Goal: Transaction & Acquisition: Purchase product/service

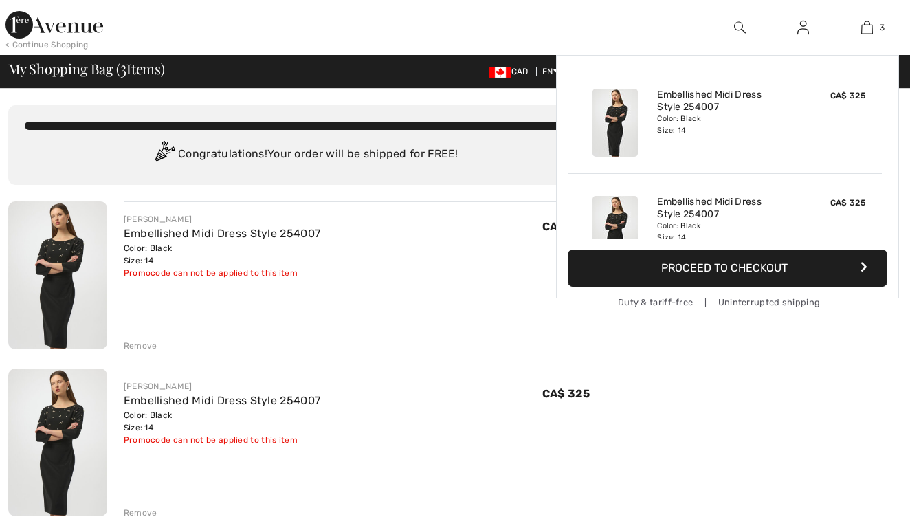
checkbox input "true"
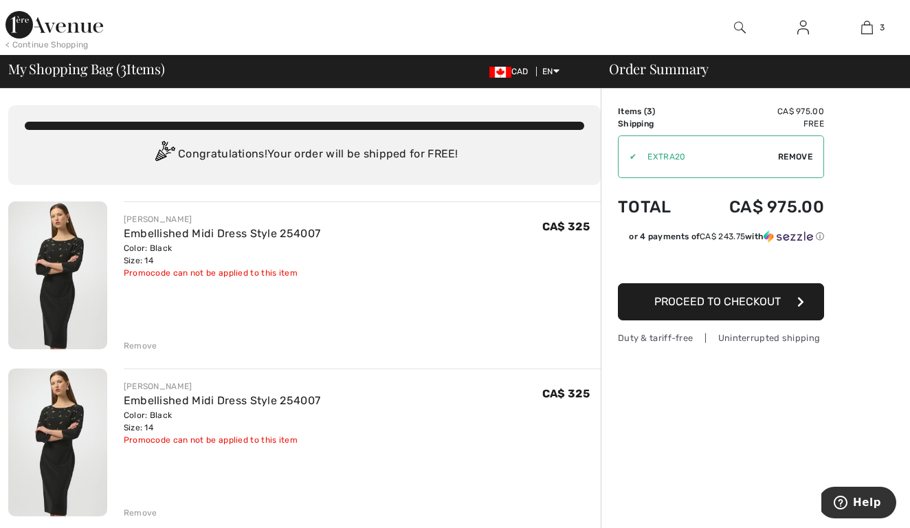
click at [255, 410] on div "Color: Black Size: 14" at bounding box center [222, 421] width 197 height 25
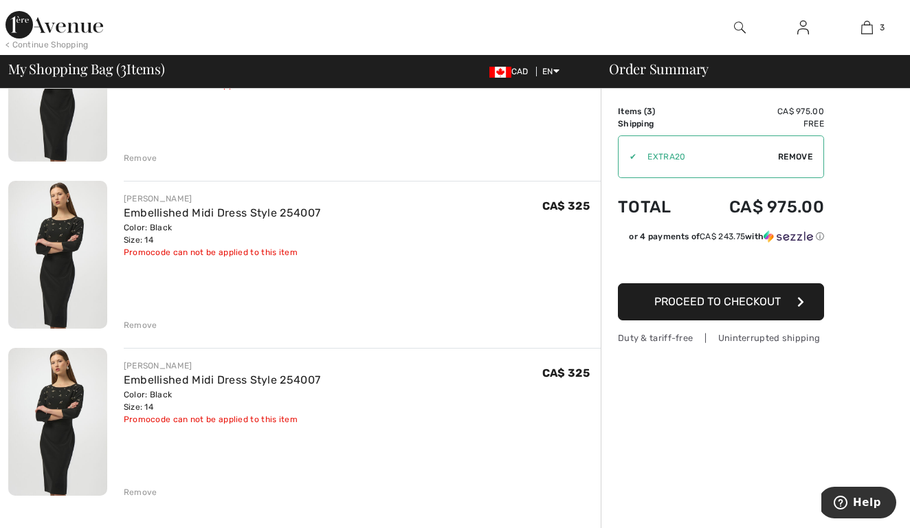
scroll to position [192, 0]
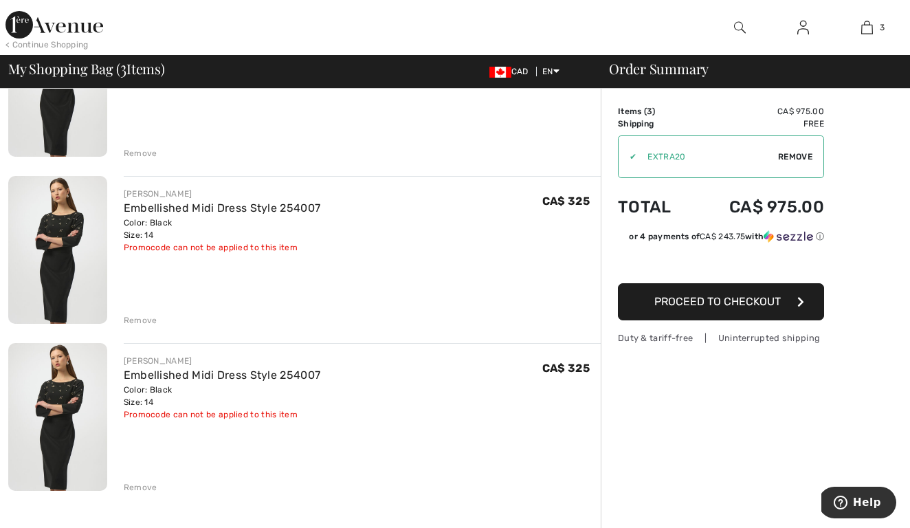
click at [137, 484] on div "Remove" at bounding box center [141, 487] width 34 height 12
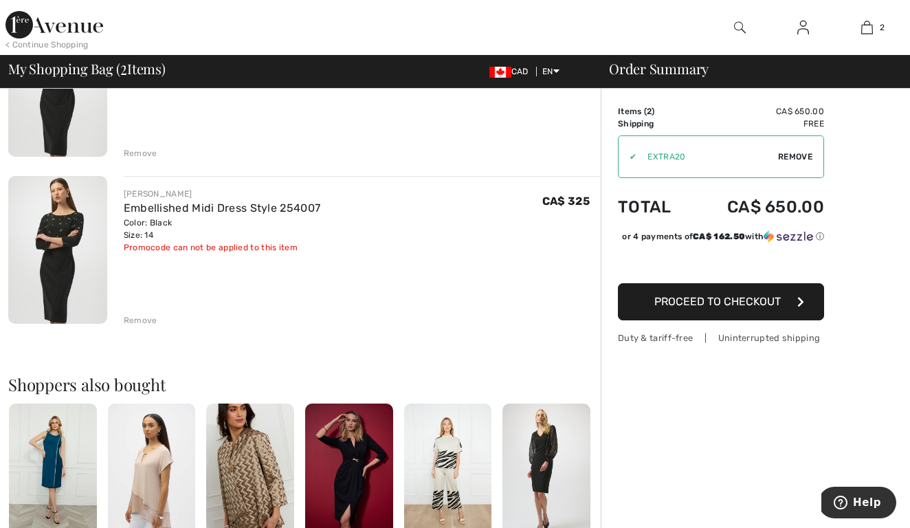
click at [132, 315] on div "Remove" at bounding box center [141, 320] width 34 height 12
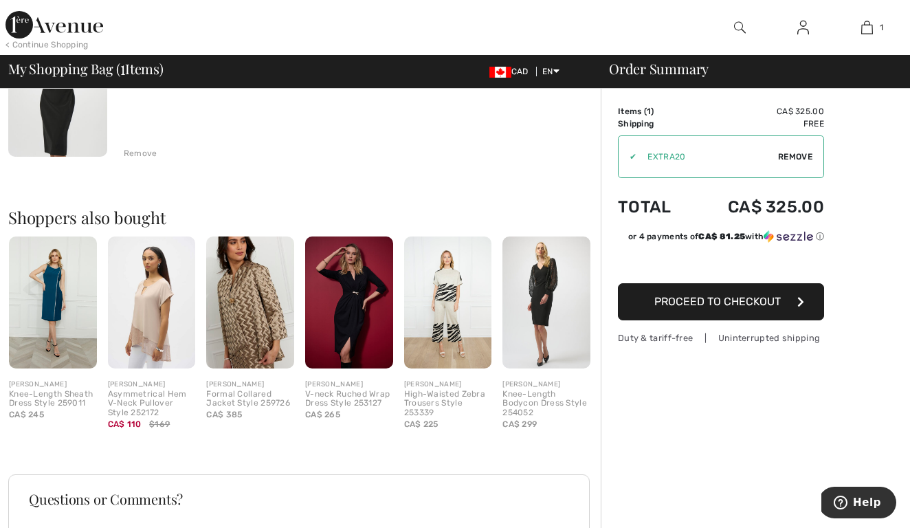
click at [802, 303] on icon "button" at bounding box center [800, 301] width 7 height 11
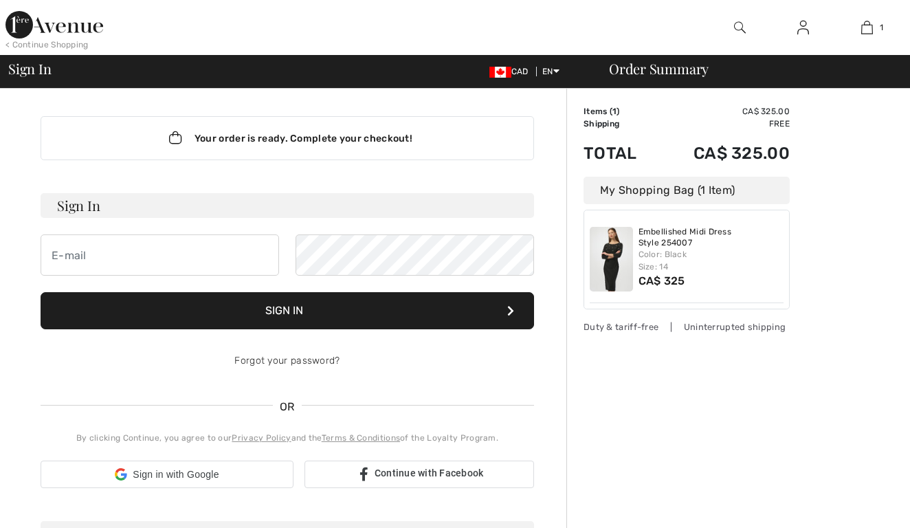
checkbox input "true"
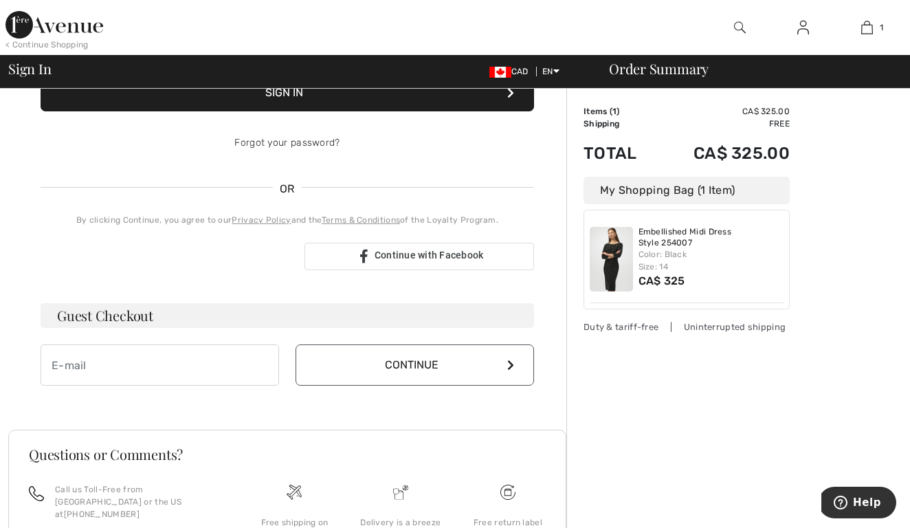
scroll to position [220, 0]
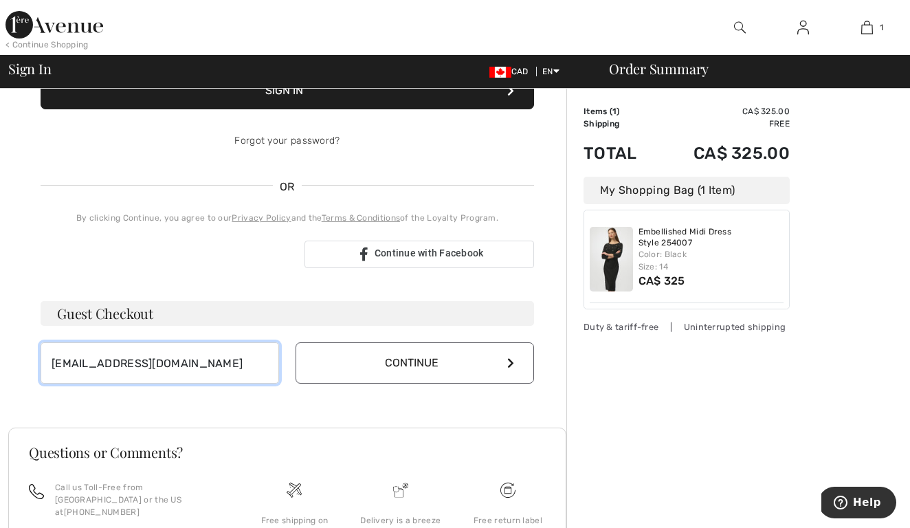
type input "susandale210@gmail.com"
click at [407, 360] on button "Continue" at bounding box center [415, 362] width 238 height 41
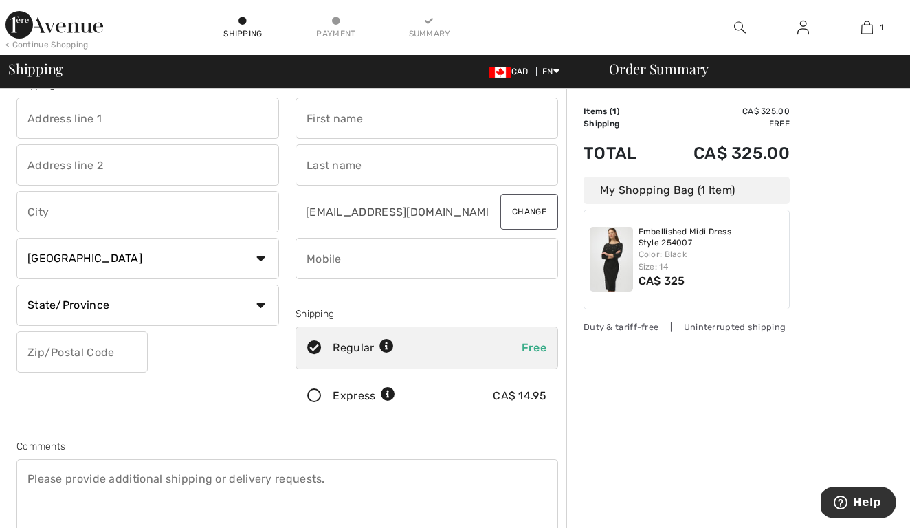
scroll to position [55, 0]
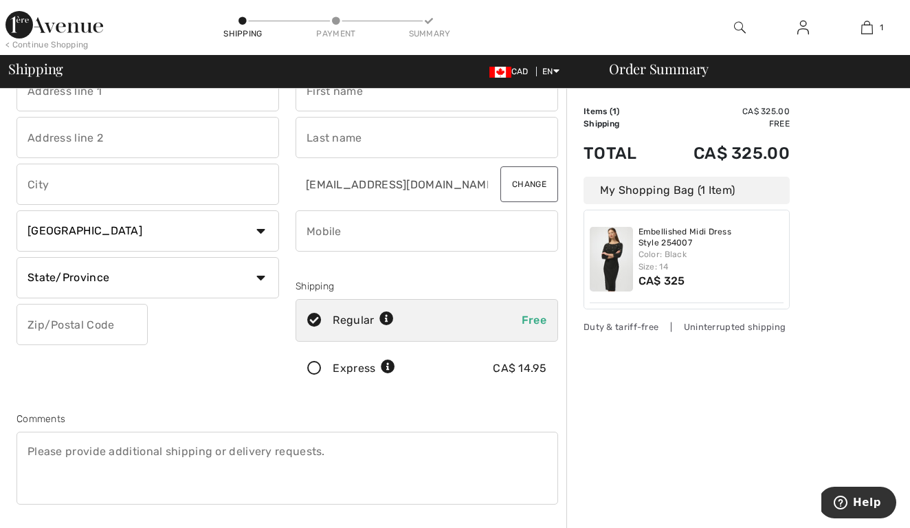
click at [316, 369] on icon at bounding box center [314, 369] width 36 height 14
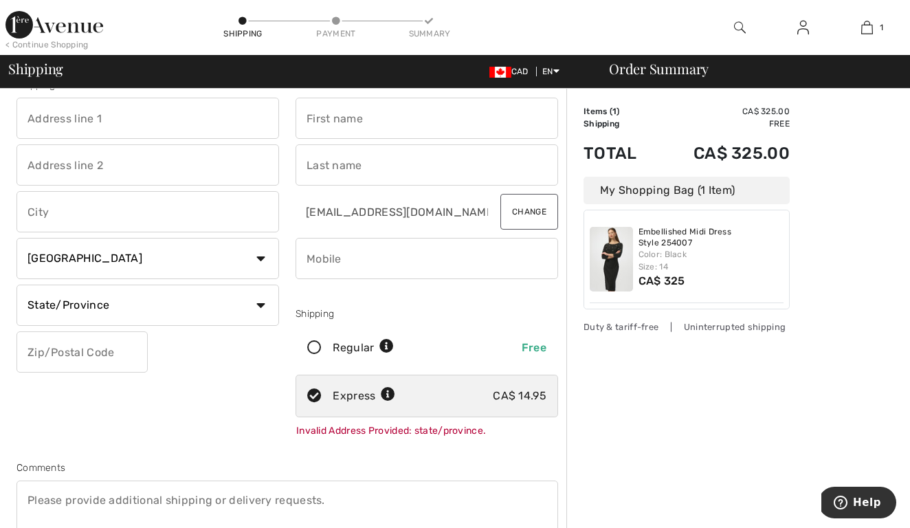
scroll to position [0, 0]
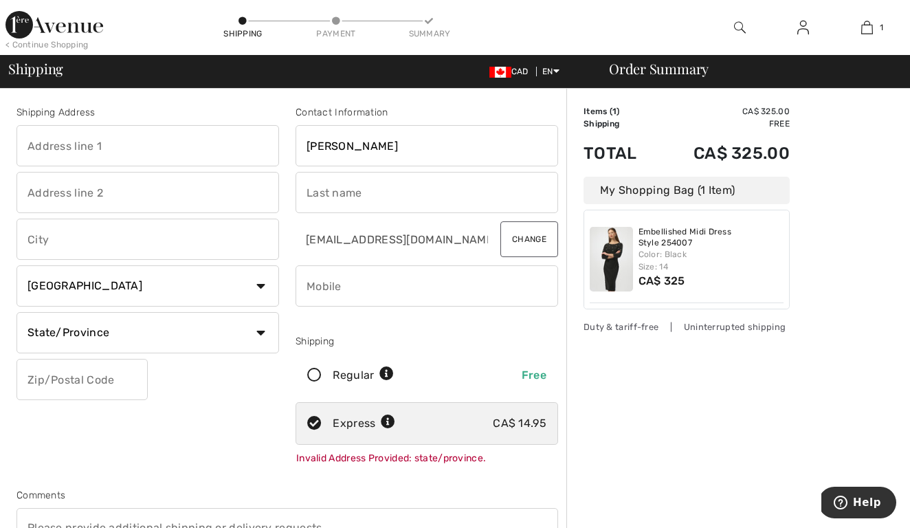
type input "susan"
type input "snook"
click at [187, 151] on input "text" at bounding box center [147, 145] width 263 height 41
type input "12 North PIne Street"
type input "Collingwood"
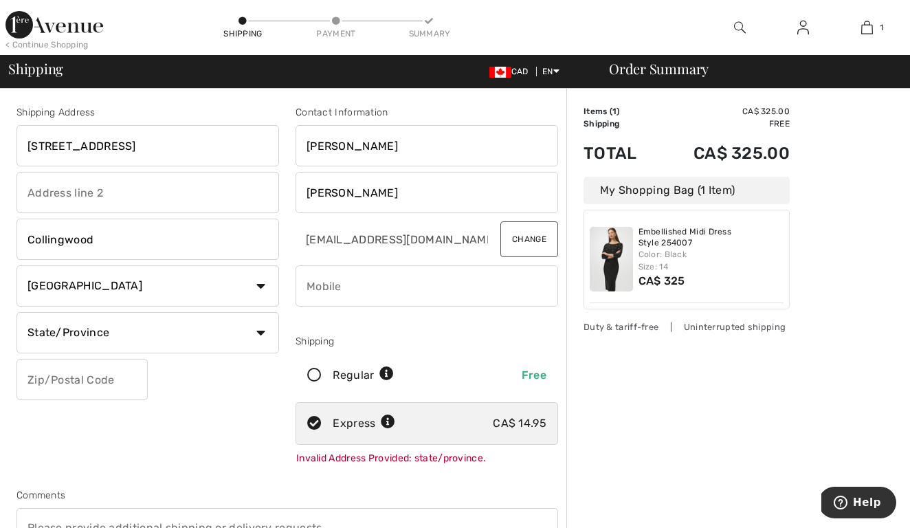
select select "ON"
type input "L9Y0J8"
type input "4165624501"
click at [612, 375] on div "Order Summary Details Items ( 1 ) CA$ 325.00 Promo code CA$ 0.00 Shipping Free …" at bounding box center [738, 515] width 344 height 853
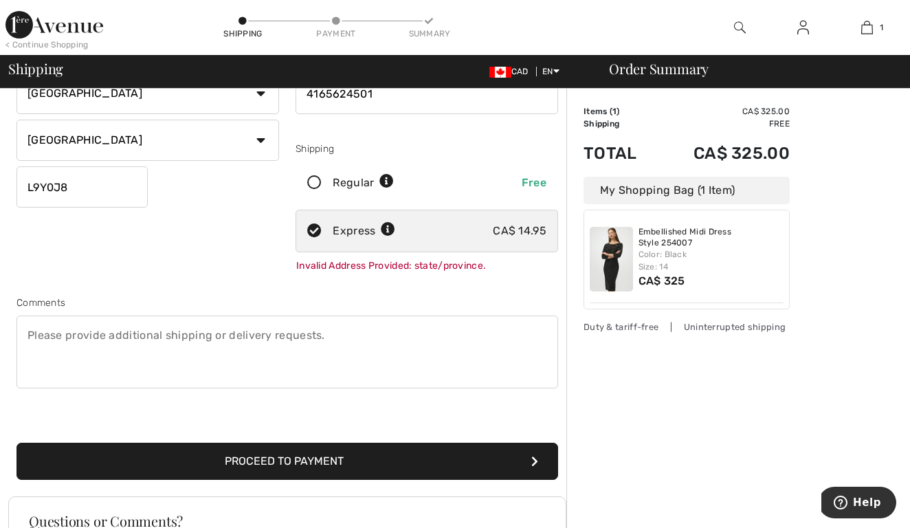
scroll to position [275, 0]
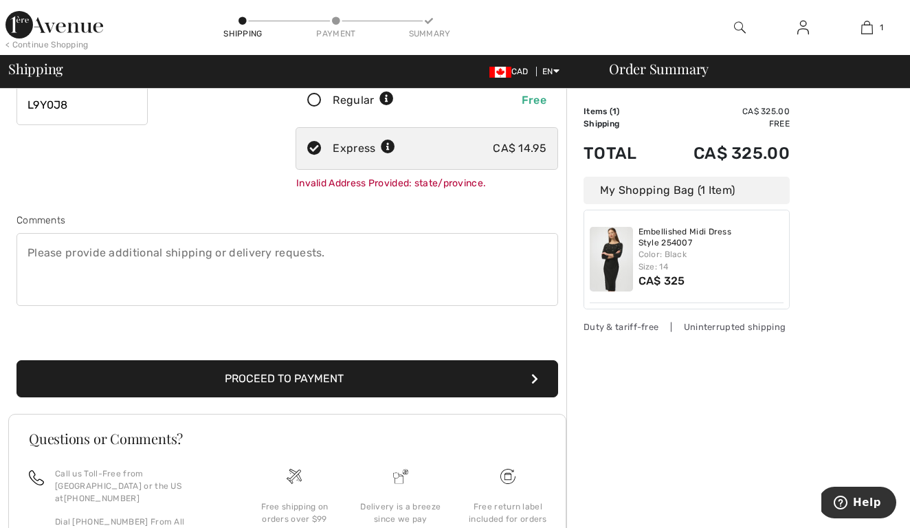
click at [77, 47] on div "< Continue Shopping" at bounding box center [46, 44] width 83 height 12
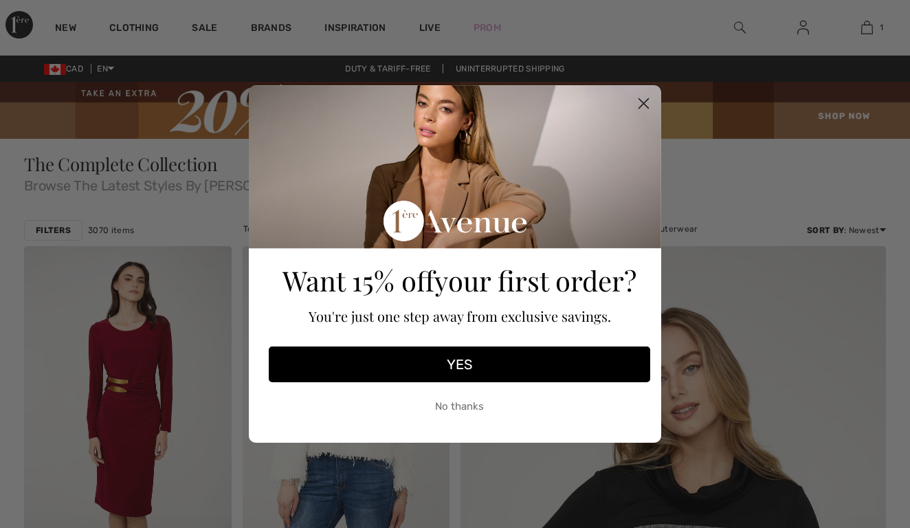
click at [321, 228] on div "Want 15% off your first order? You're just one step away from exclusive savings." at bounding box center [460, 215] width 390 height 249
checkbox input "true"
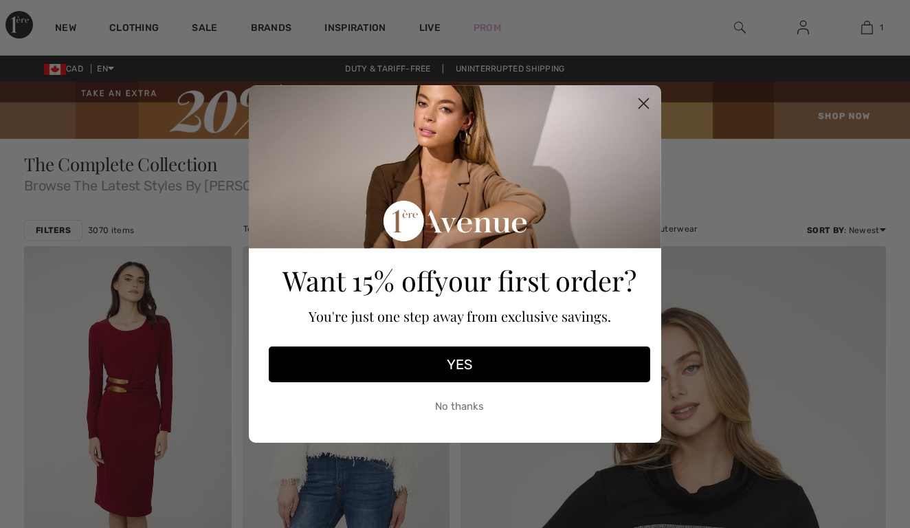
click at [641, 98] on circle "Close dialog" at bounding box center [643, 103] width 23 height 23
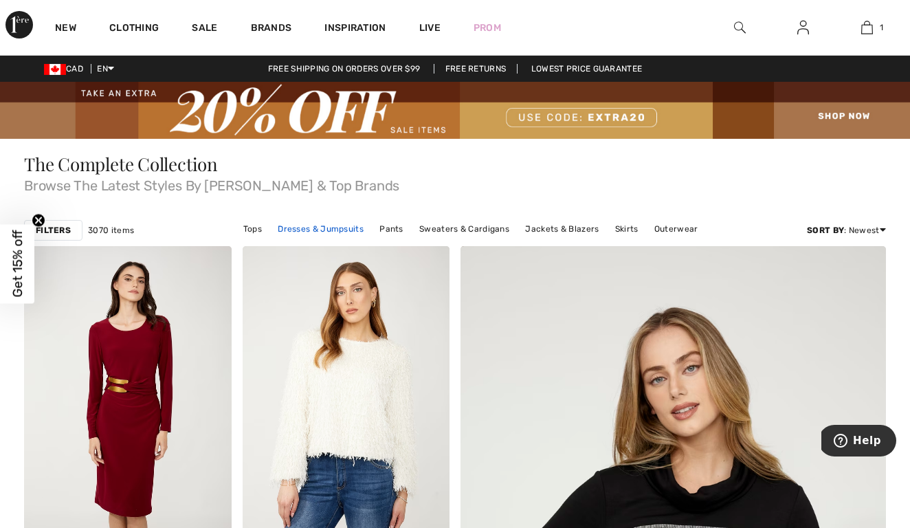
click at [299, 229] on link "Dresses & Jumpsuits" at bounding box center [321, 229] width 100 height 18
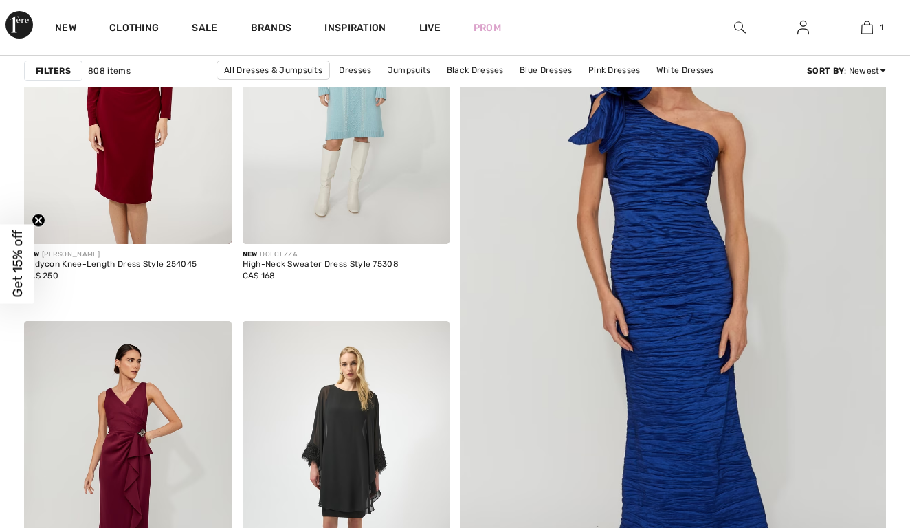
checkbox input "true"
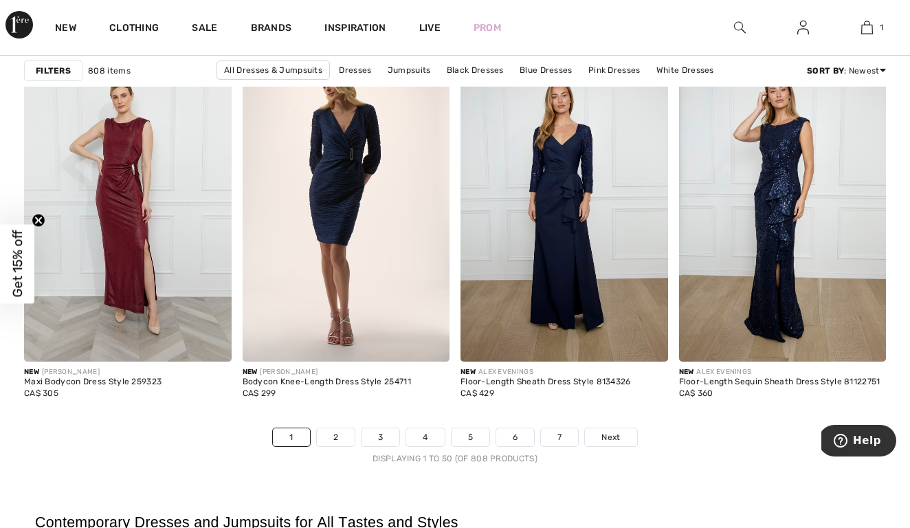
scroll to position [5847, 0]
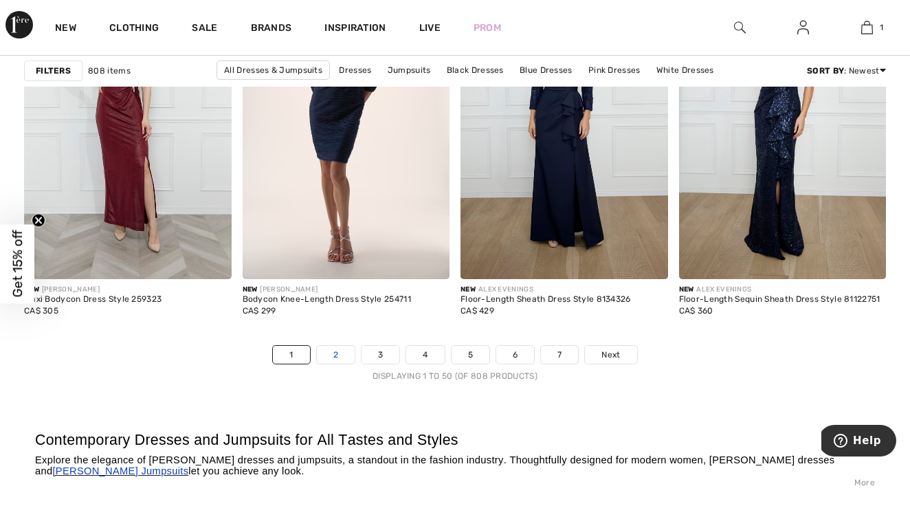
click at [332, 348] on link "2" at bounding box center [336, 355] width 38 height 18
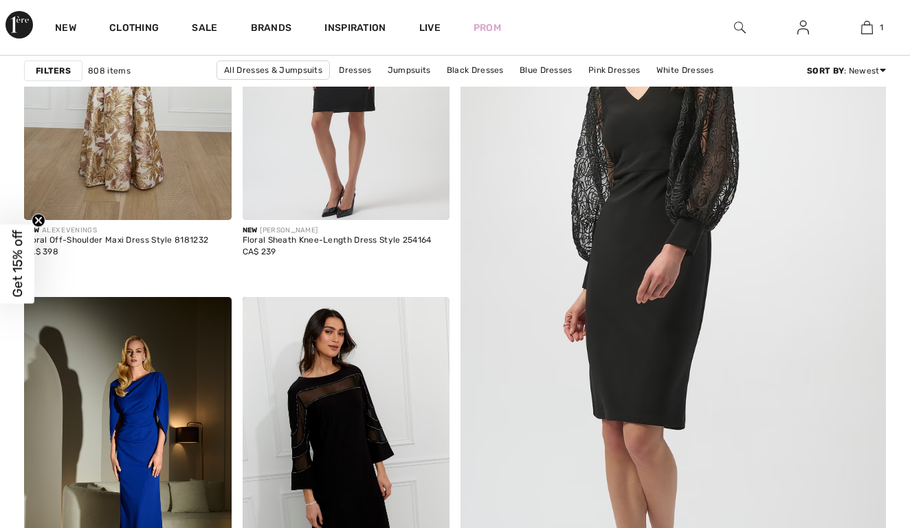
checkbox input "true"
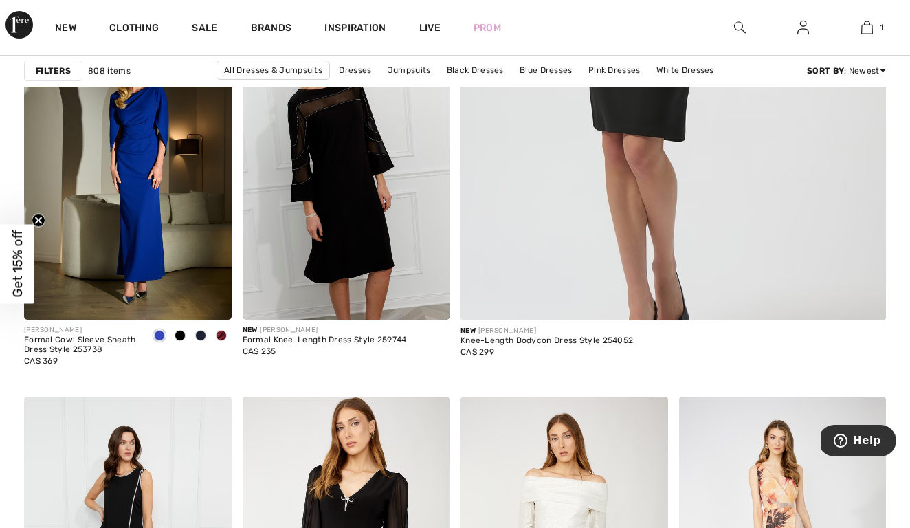
scroll to position [618, 0]
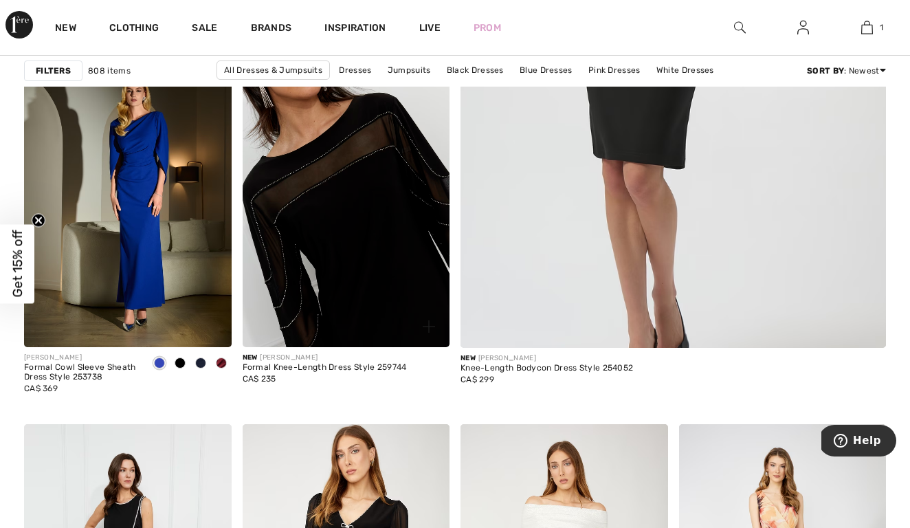
click at [361, 263] on img at bounding box center [347, 191] width 208 height 311
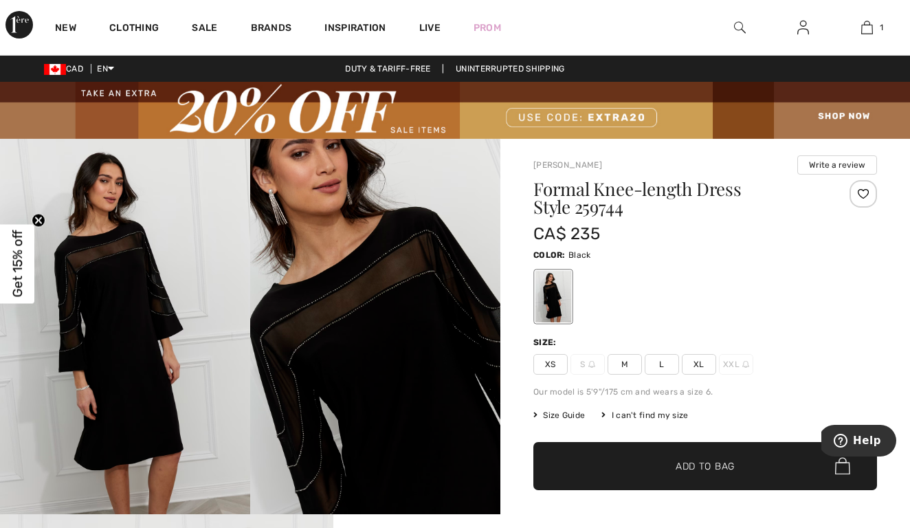
click at [561, 412] on span "Size Guide" at bounding box center [559, 415] width 52 height 12
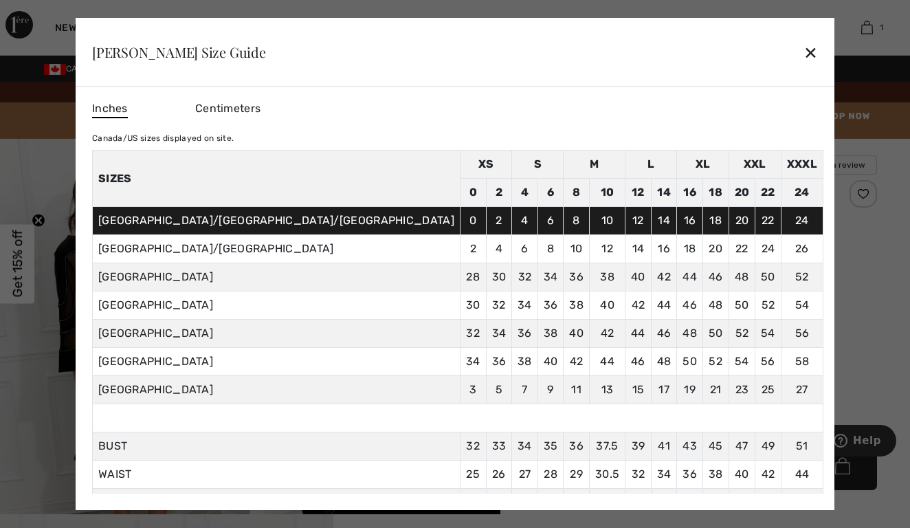
click at [804, 342] on div at bounding box center [455, 264] width 910 height 528
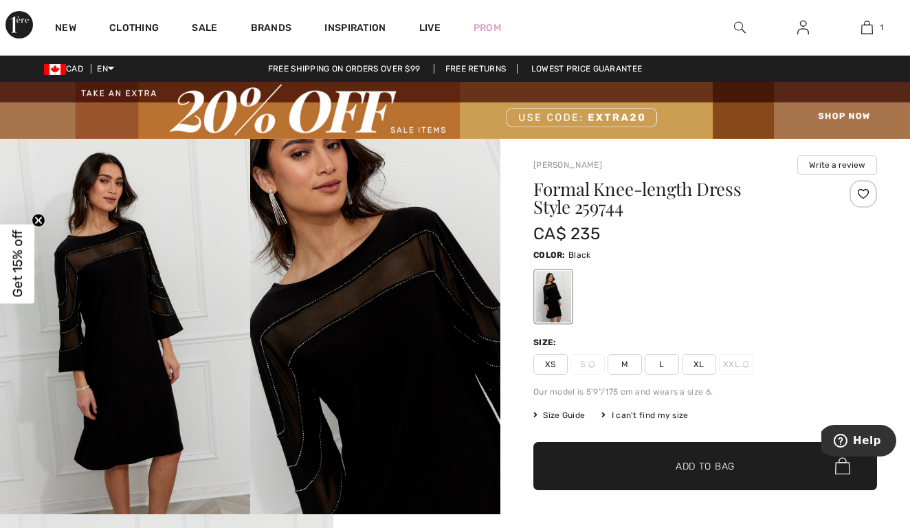
click at [656, 371] on span "L" at bounding box center [662, 364] width 34 height 21
click at [685, 452] on span "✔ Added to Bag Add to Bag" at bounding box center [705, 466] width 344 height 48
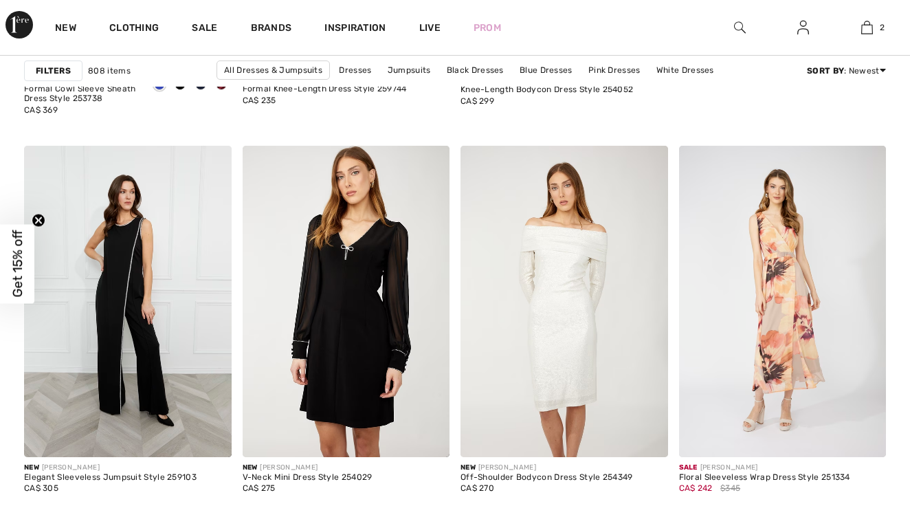
checkbox input "true"
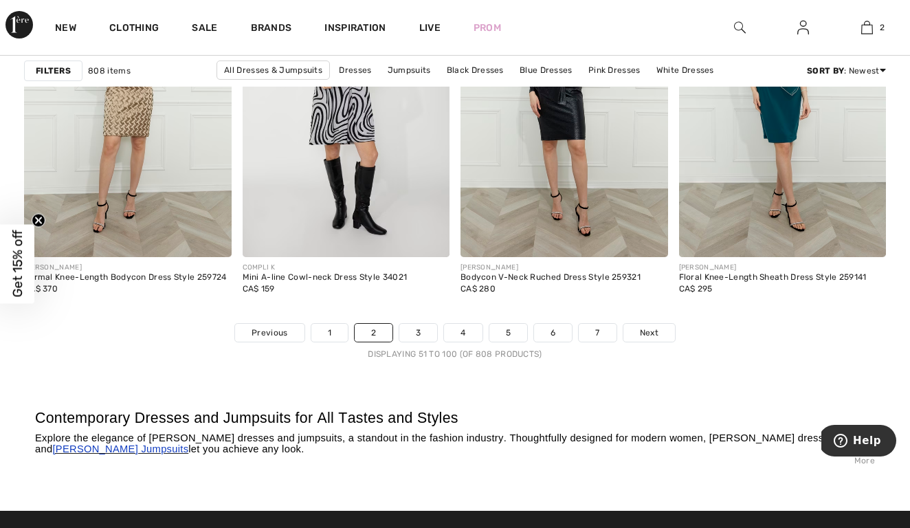
scroll to position [5876, 0]
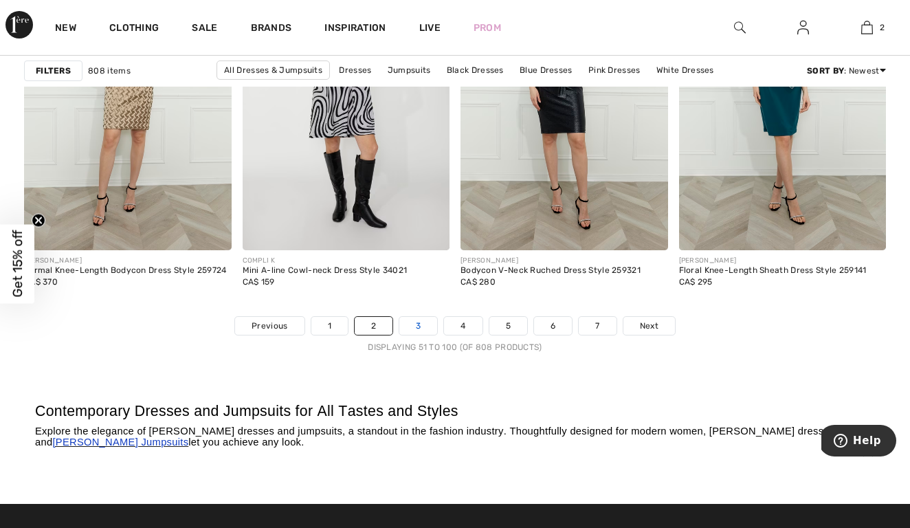
click at [419, 318] on link "3" at bounding box center [418, 326] width 38 height 18
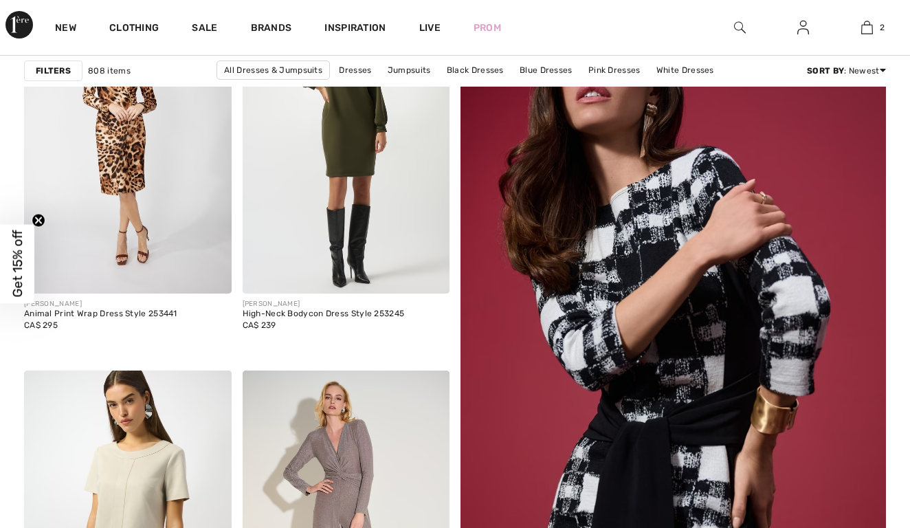
checkbox input "true"
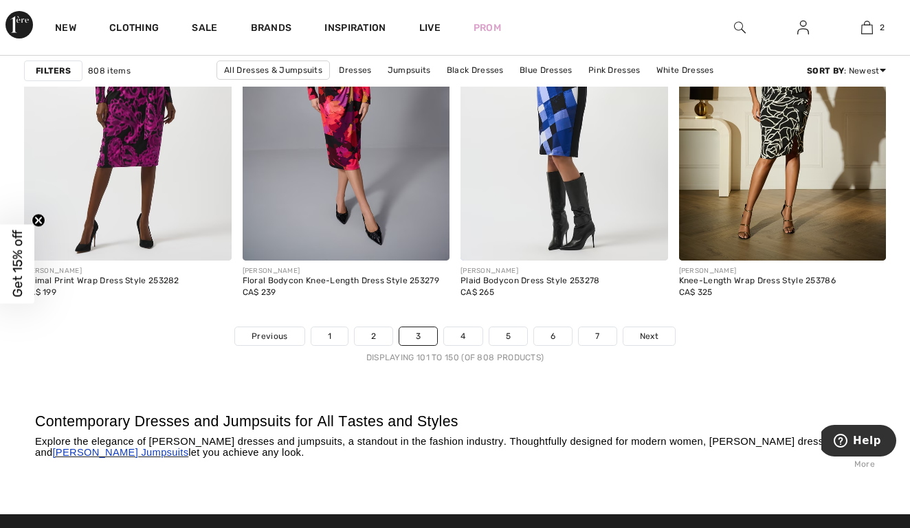
scroll to position [5872, 0]
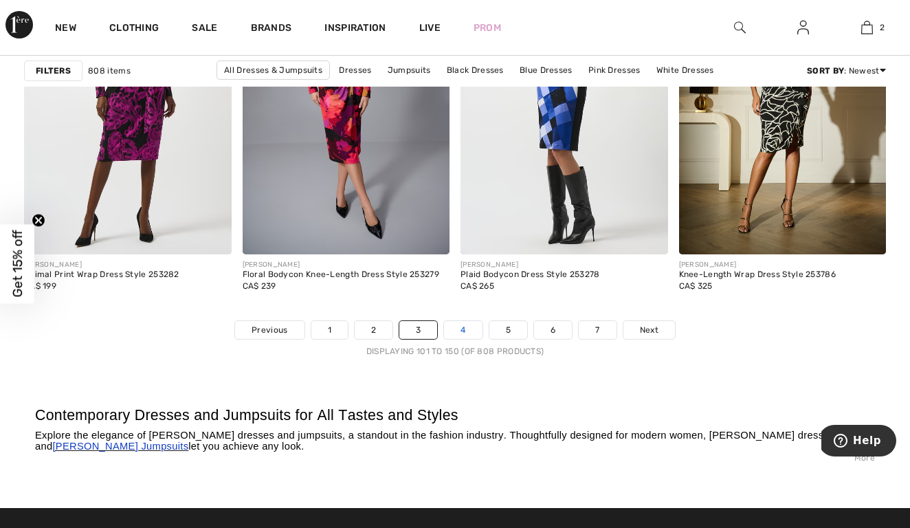
click at [468, 324] on link "4" at bounding box center [463, 330] width 38 height 18
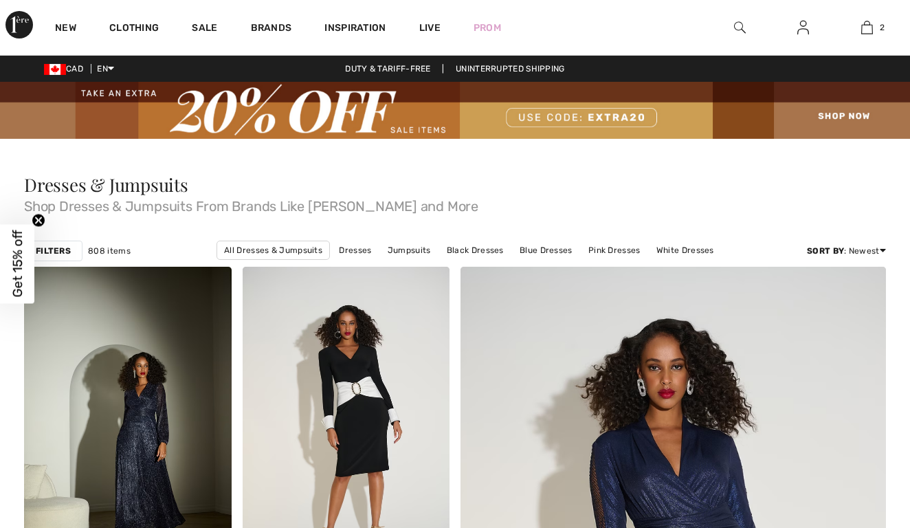
checkbox input "true"
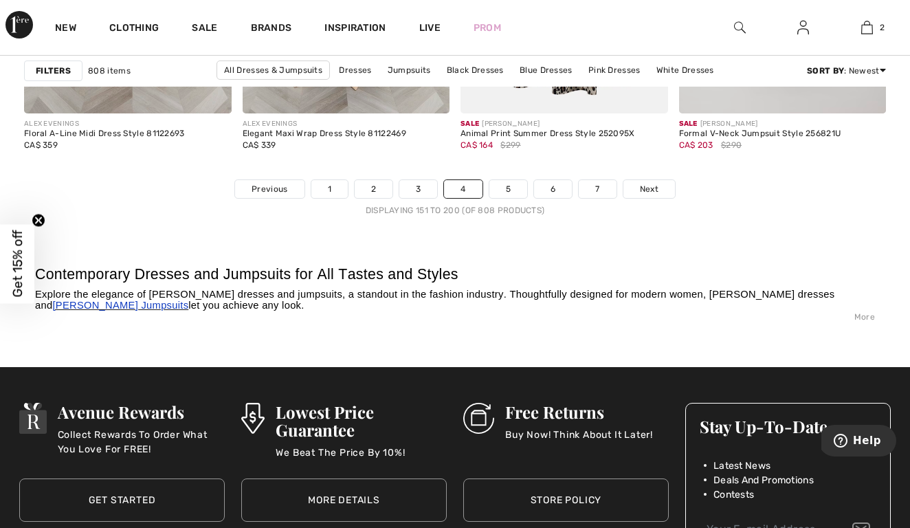
scroll to position [6015, 0]
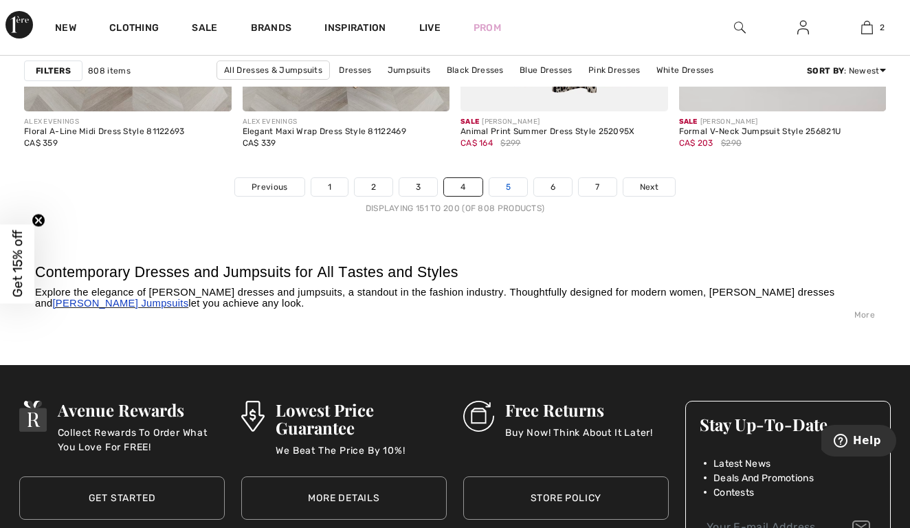
click at [511, 180] on link "5" at bounding box center [508, 187] width 38 height 18
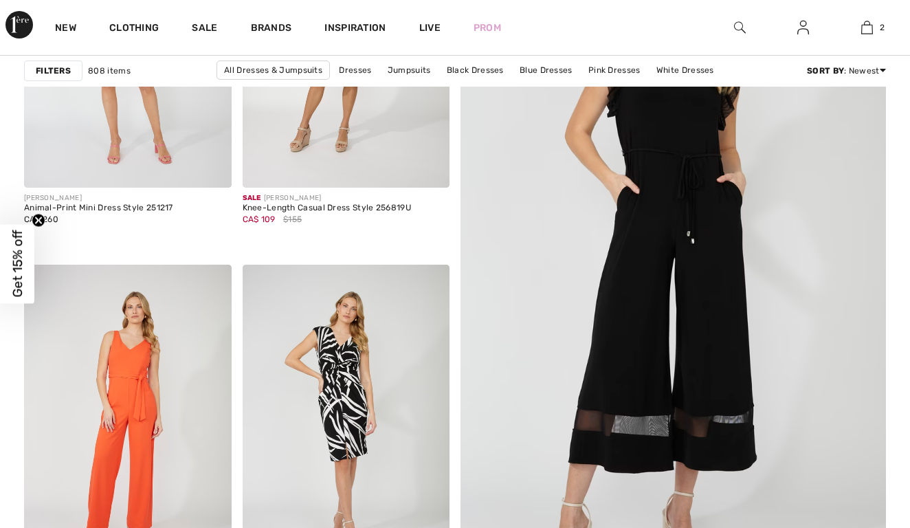
checkbox input "true"
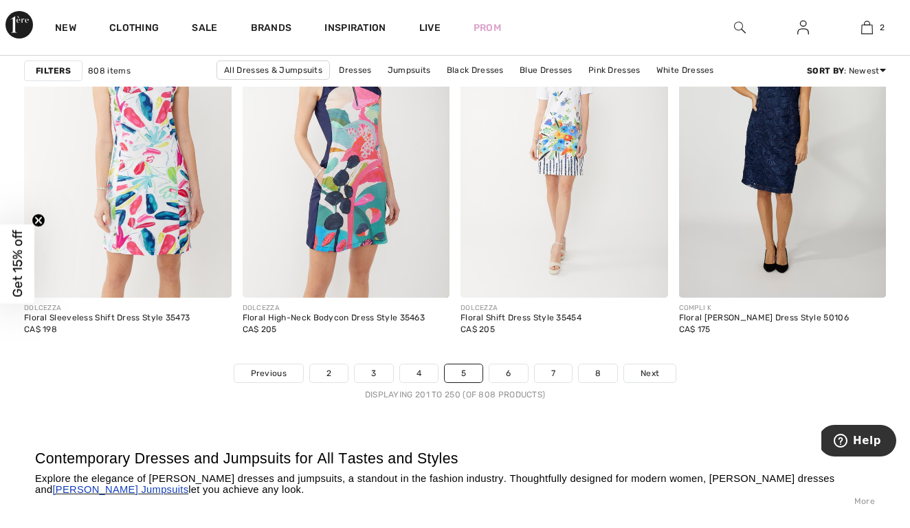
scroll to position [5856, 0]
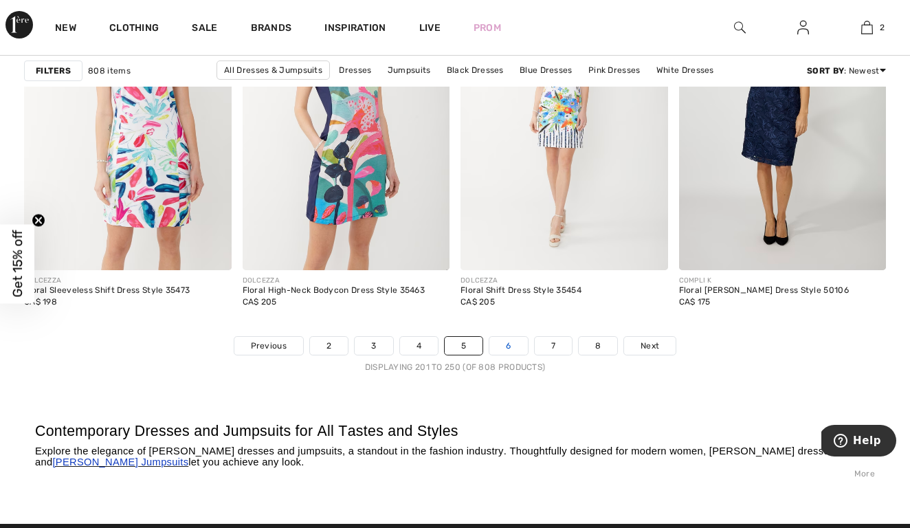
click at [498, 347] on link "6" at bounding box center [508, 346] width 38 height 18
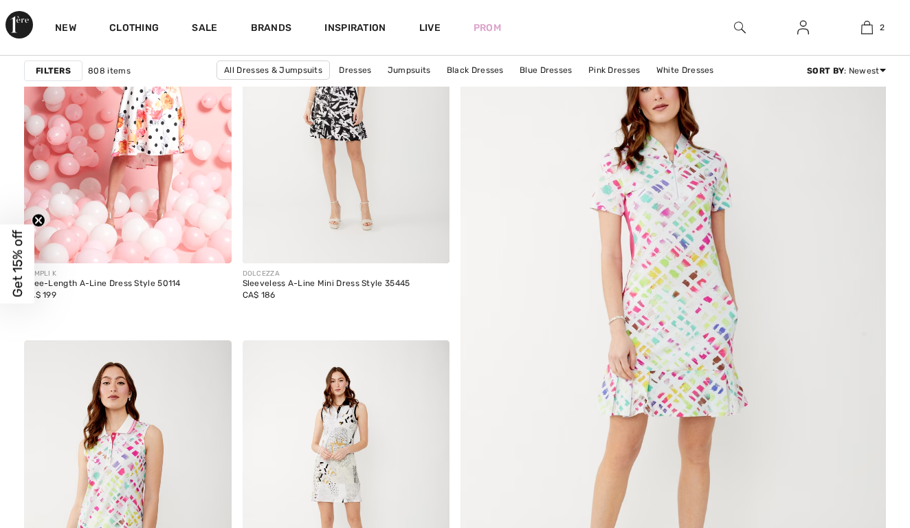
checkbox input "true"
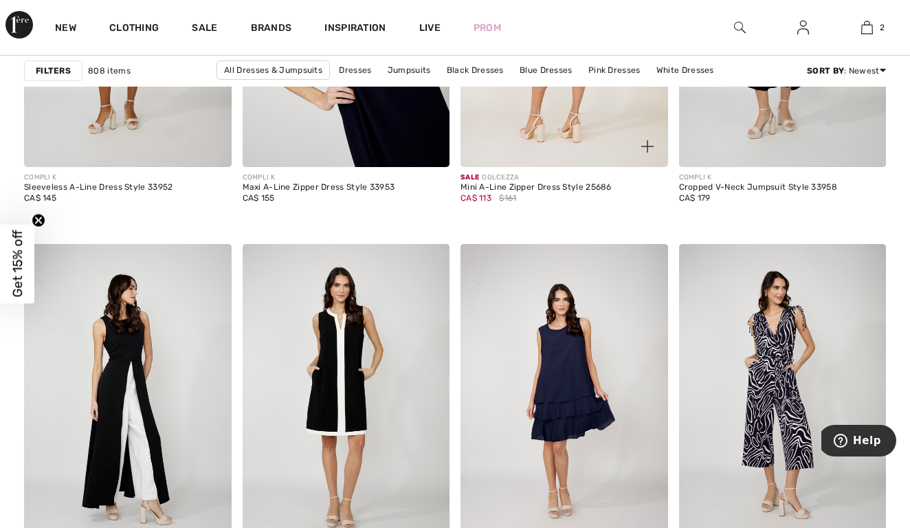
scroll to position [1245, 0]
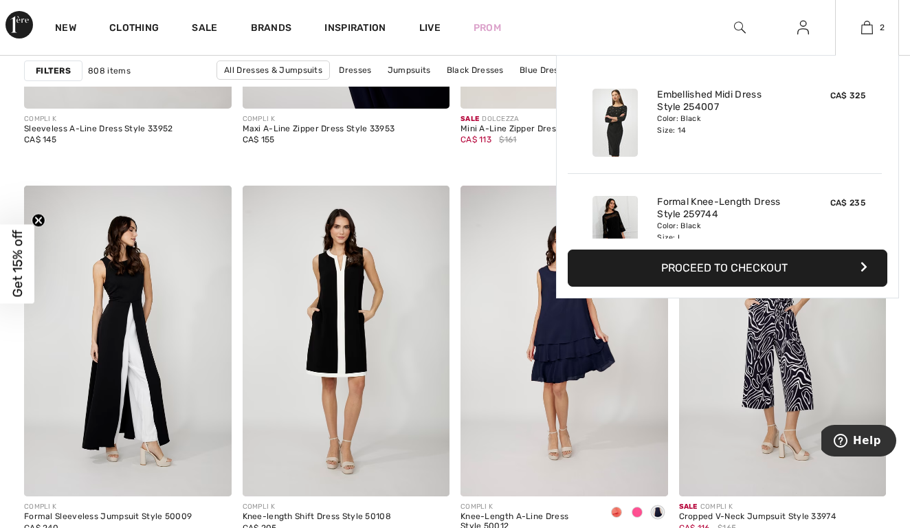
click at [814, 266] on button "Proceed to Checkout" at bounding box center [728, 267] width 320 height 37
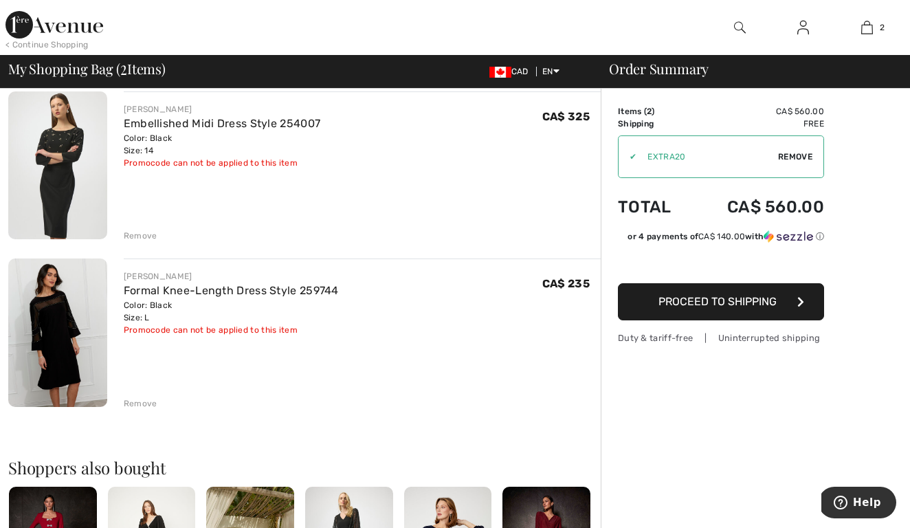
scroll to position [82, 0]
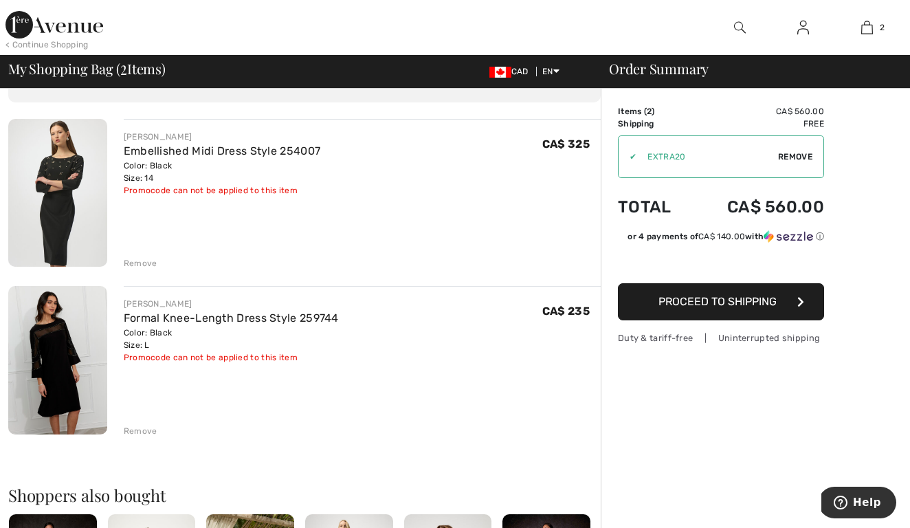
click at [747, 307] on span "Proceed to Shipping" at bounding box center [717, 301] width 118 height 13
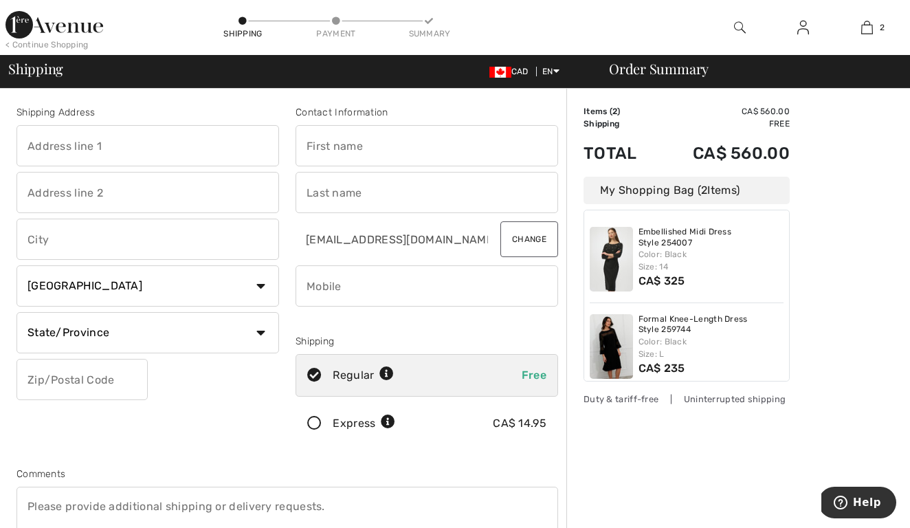
click at [312, 423] on icon at bounding box center [314, 423] width 36 height 14
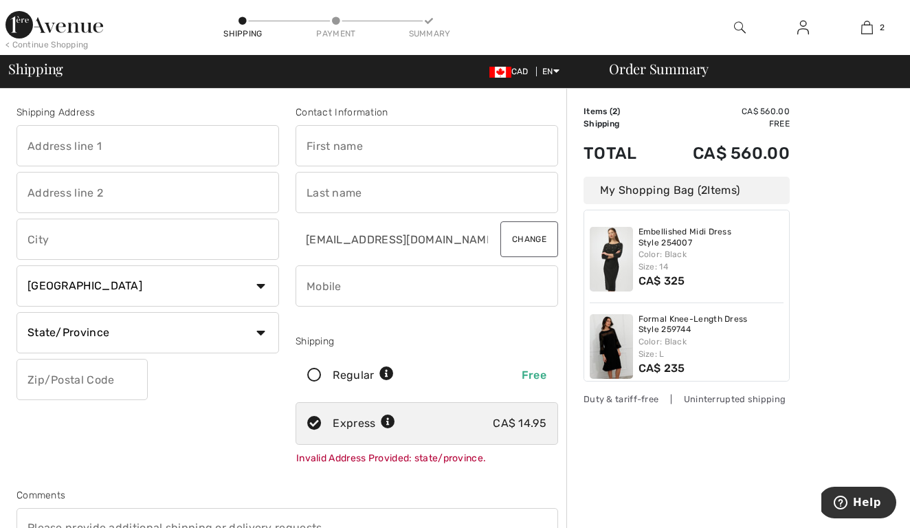
click at [658, 491] on div "Order Summary Details Items ( 2 ) CA$ 560.00 Promo code CA$ 0.00 Shipping Free …" at bounding box center [738, 515] width 344 height 853
type input "[STREET_ADDRESS]"
type input "Collingwood"
select select "ON"
type input "[PERSON_NAME]"
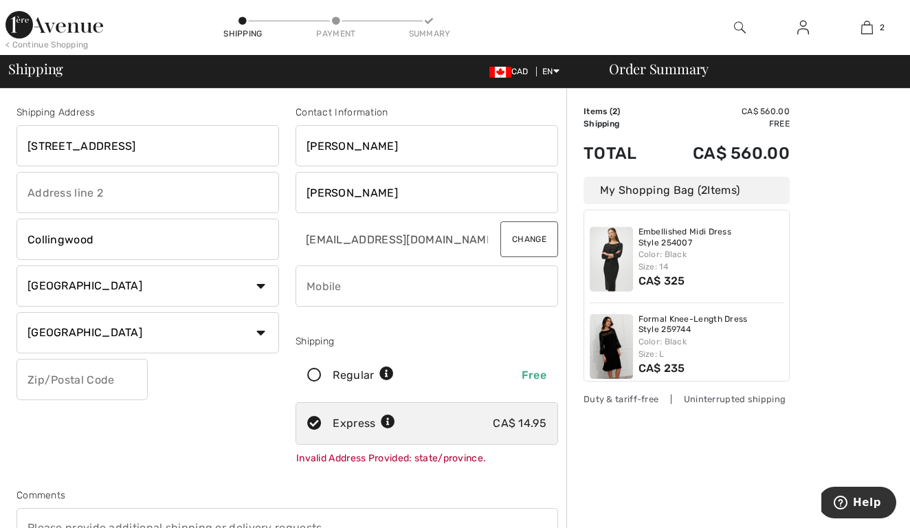
type input "Snook"
type input "4165624501"
click at [644, 461] on div "Order Summary Details Items ( 2 ) CA$ 560.00 Promo code CA$ 0.00 Shipping Free …" at bounding box center [738, 515] width 344 height 853
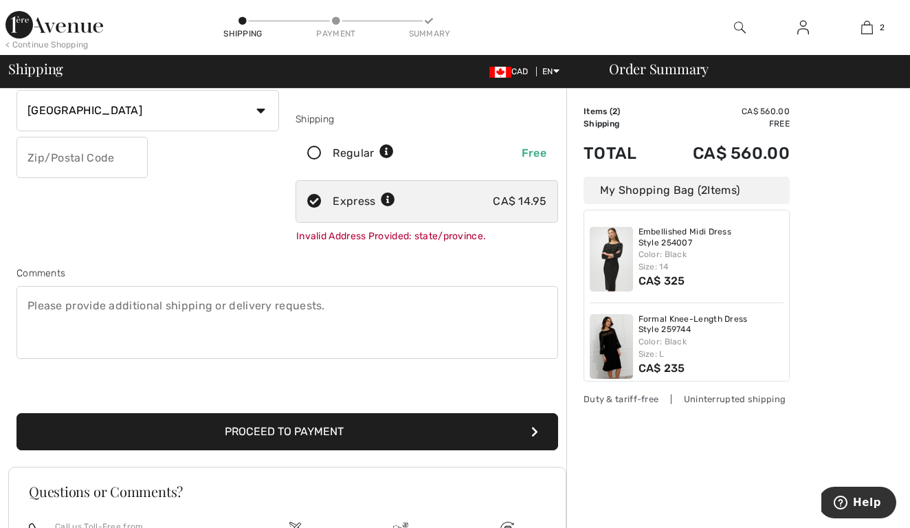
scroll to position [275, 0]
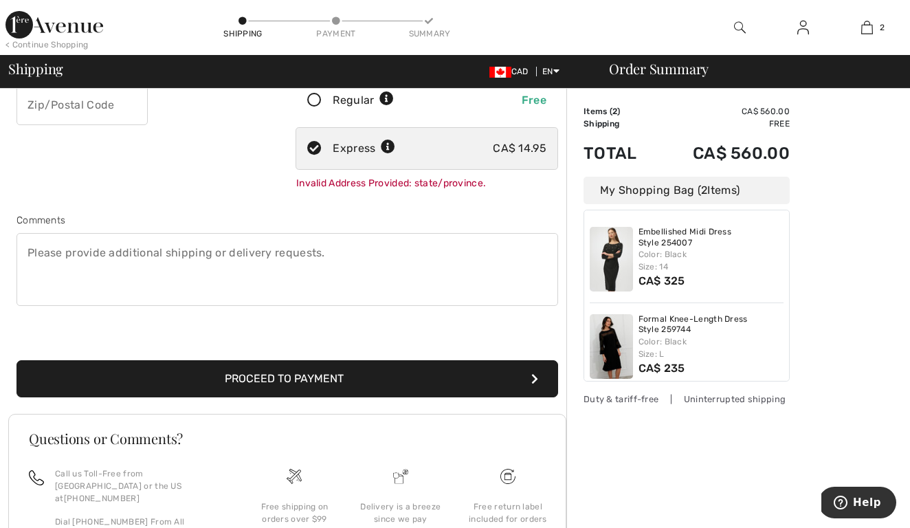
click at [364, 385] on button "Proceed to Payment" at bounding box center [287, 378] width 542 height 37
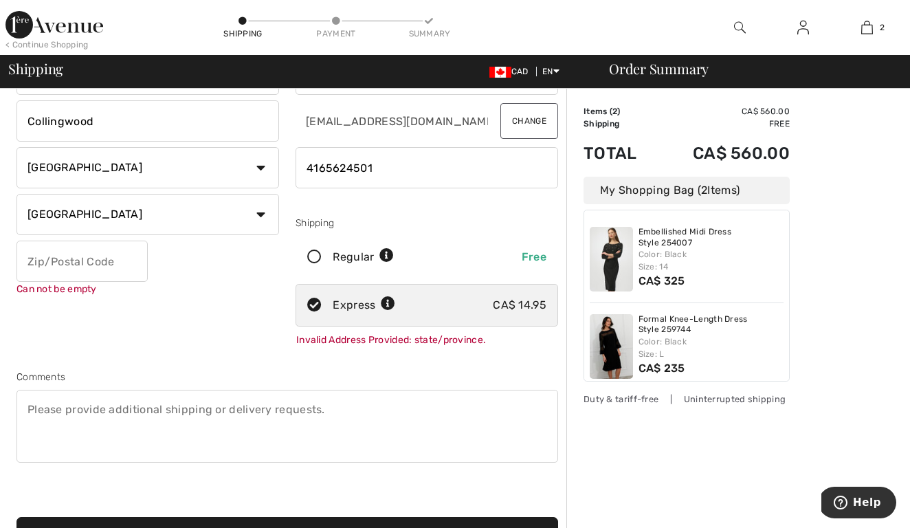
scroll to position [84, 0]
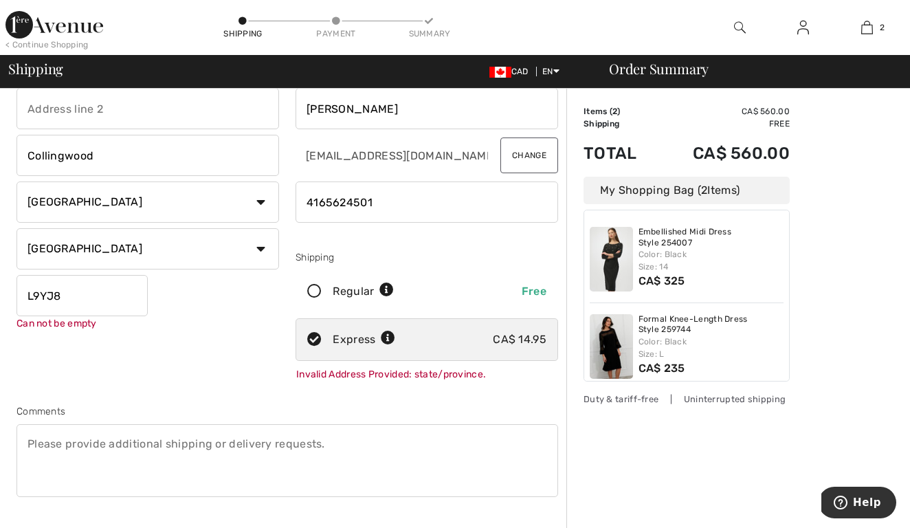
type input "L9YJ8"
click at [394, 452] on textarea at bounding box center [287, 460] width 542 height 73
click at [629, 478] on div "Order Summary Details Items ( 2 ) CA$ 560.00 Promo code CA$ 0.00 Shipping Free …" at bounding box center [738, 431] width 344 height 853
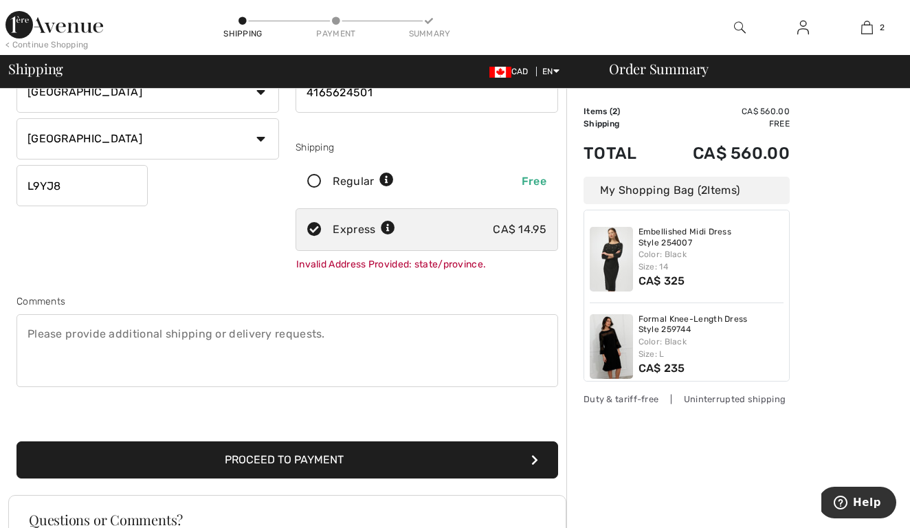
scroll to position [249, 0]
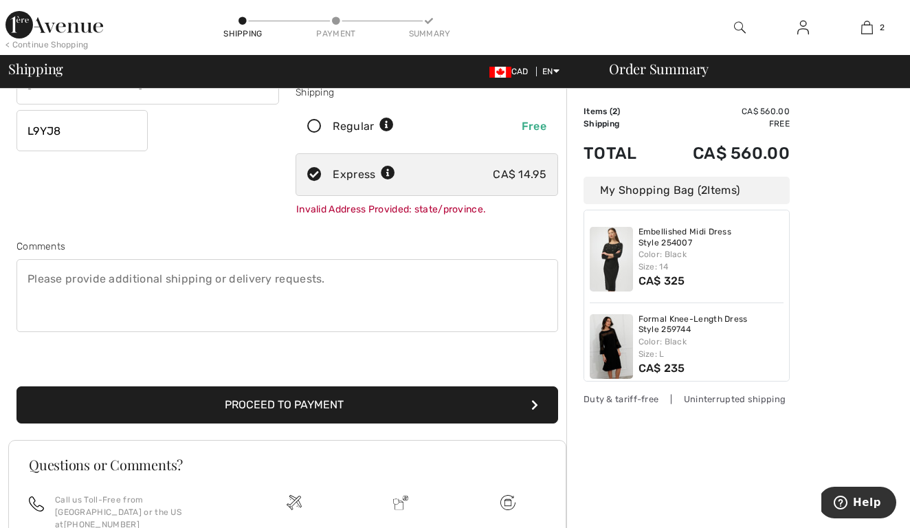
click at [425, 407] on button "Proceed to Payment" at bounding box center [287, 404] width 542 height 37
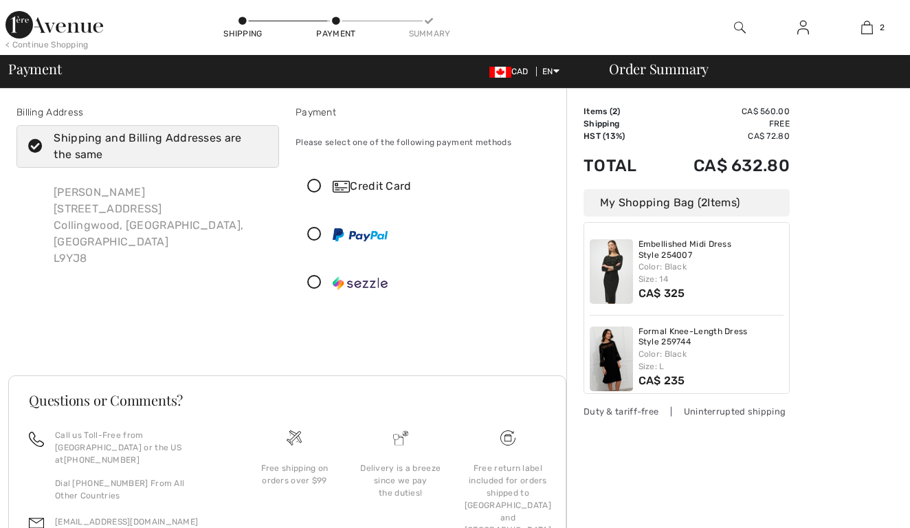
checkbox input "true"
click at [310, 185] on icon at bounding box center [314, 186] width 36 height 14
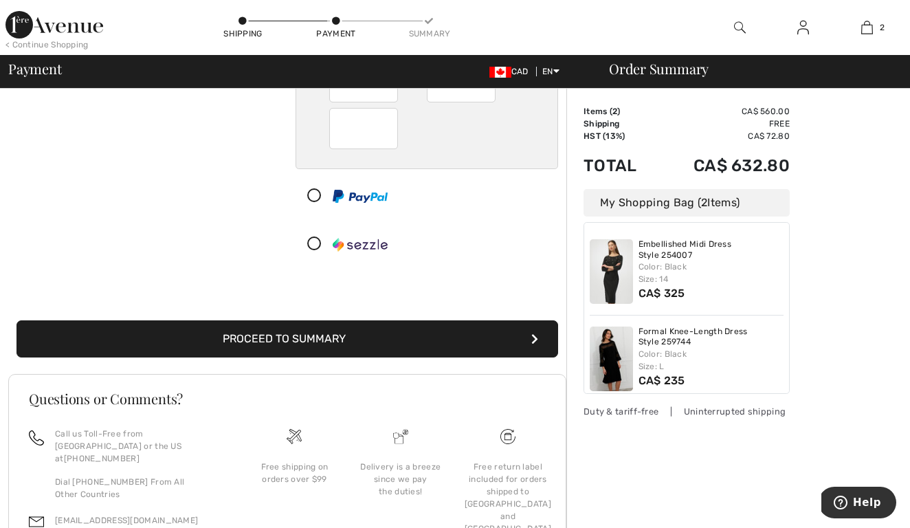
scroll to position [220, 0]
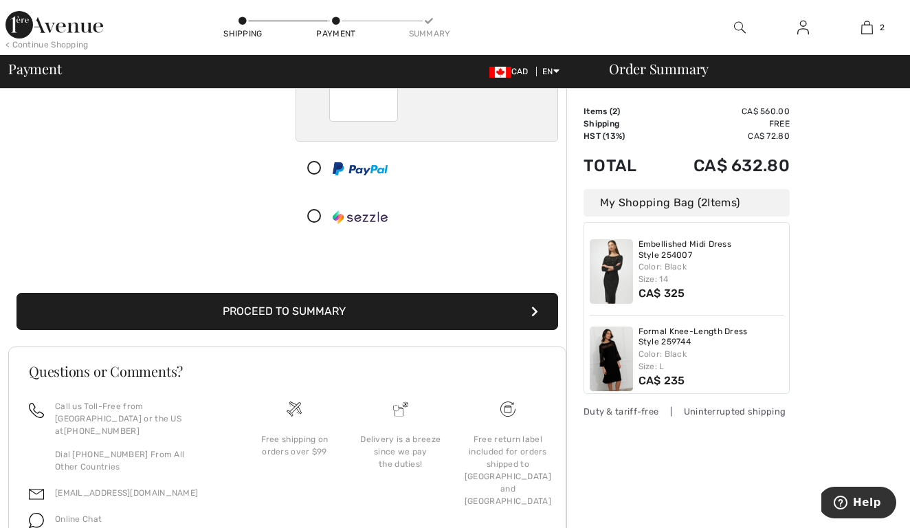
click at [301, 313] on button "Proceed to Summary" at bounding box center [287, 311] width 542 height 37
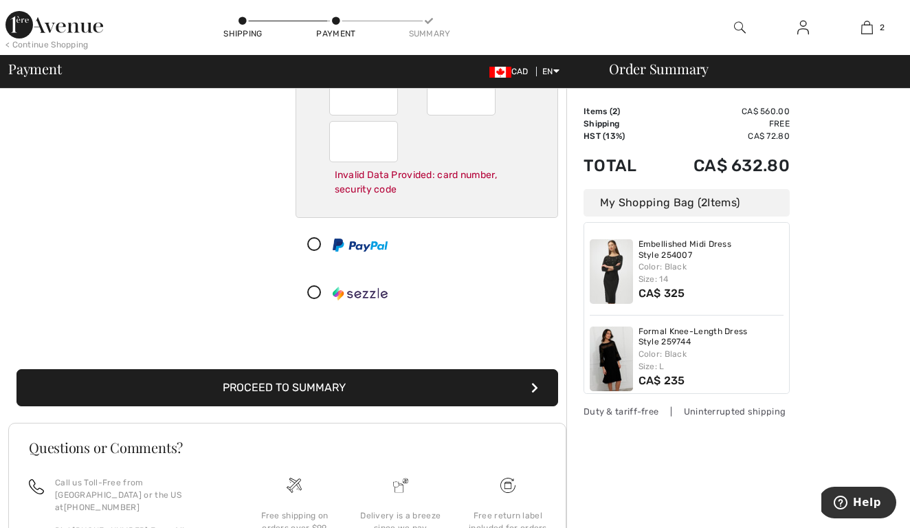
scroll to position [55, 0]
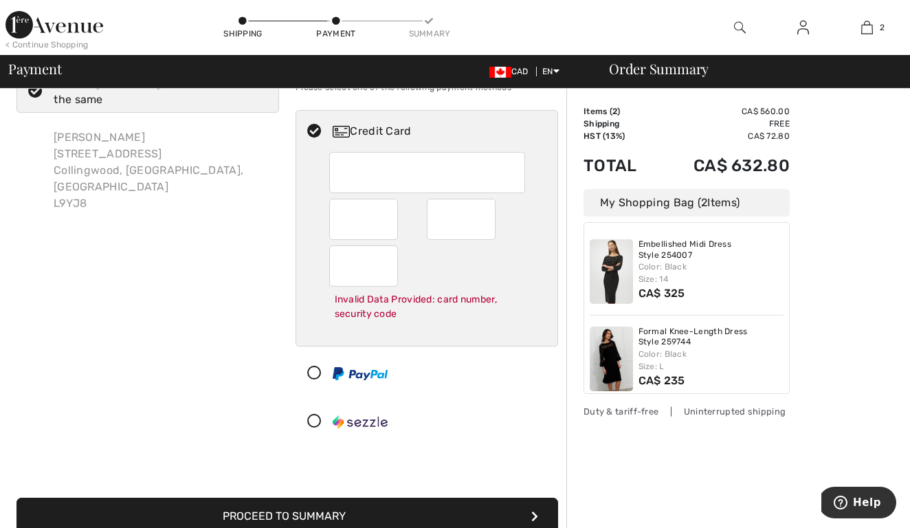
click at [378, 153] on div at bounding box center [427, 172] width 196 height 41
click at [649, 465] on div "Order Summary Details Items ( 2 ) CA$ 560.00 Promo code CA$ 0.00 Shipping Free …" at bounding box center [738, 419] width 344 height 770
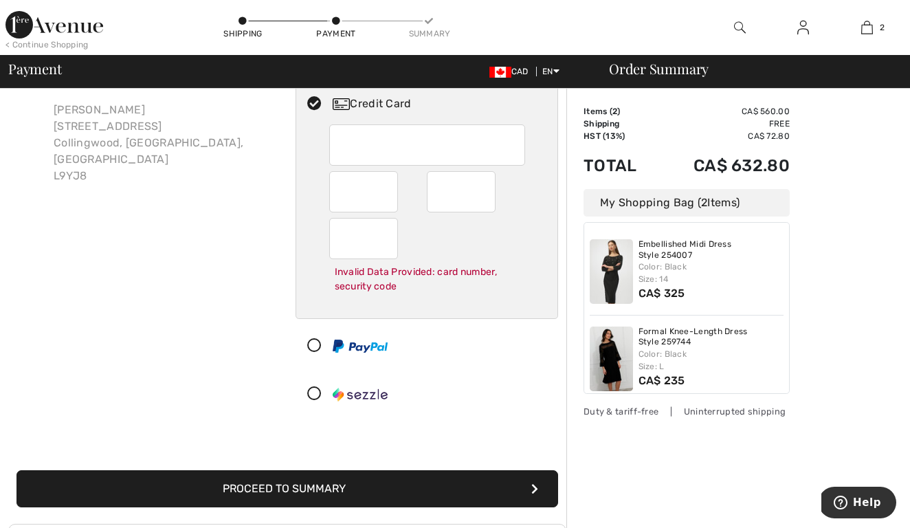
scroll to position [110, 0]
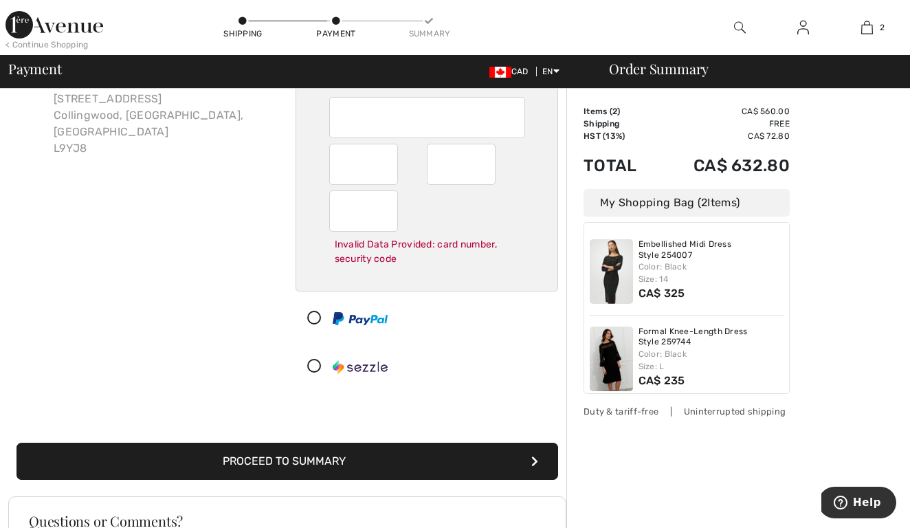
click at [480, 462] on button "Proceed to Summary" at bounding box center [287, 461] width 542 height 37
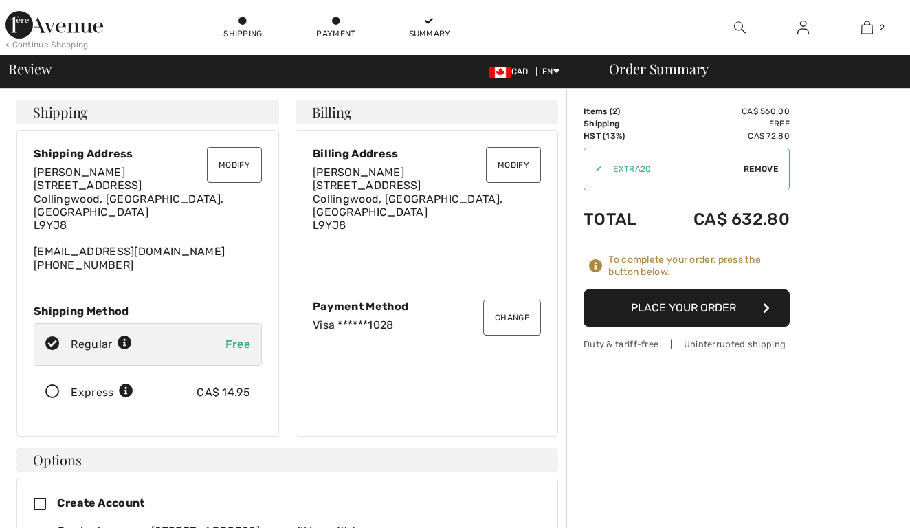
checkbox input "true"
click at [54, 385] on icon at bounding box center [52, 392] width 36 height 14
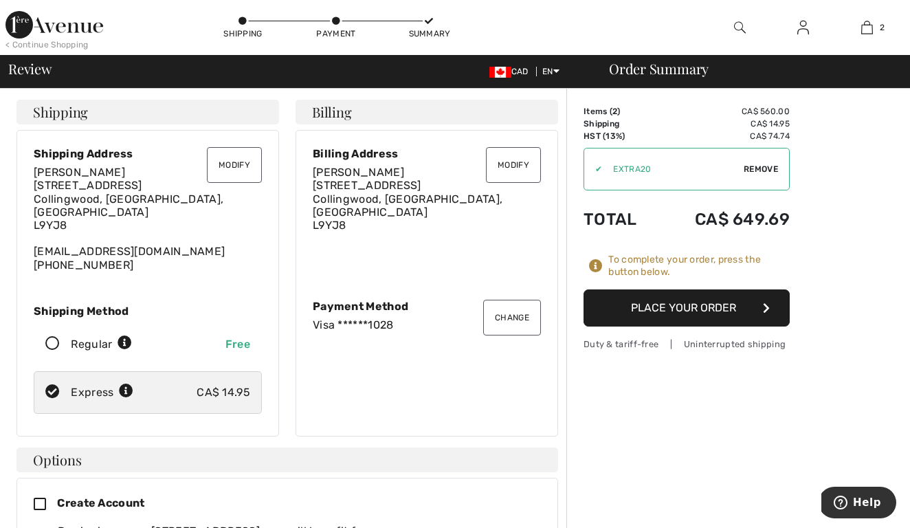
click at [678, 313] on button "Place Your Order" at bounding box center [687, 307] width 206 height 37
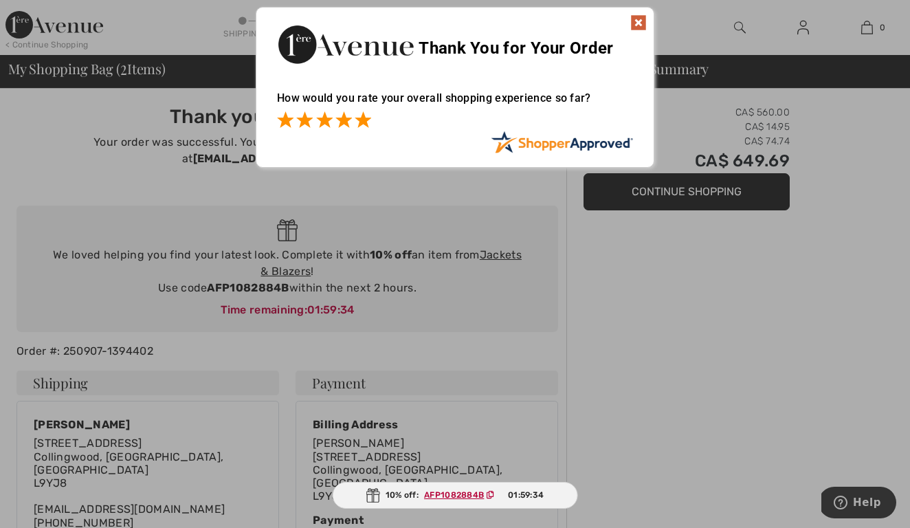
click at [361, 120] on span at bounding box center [363, 119] width 16 height 16
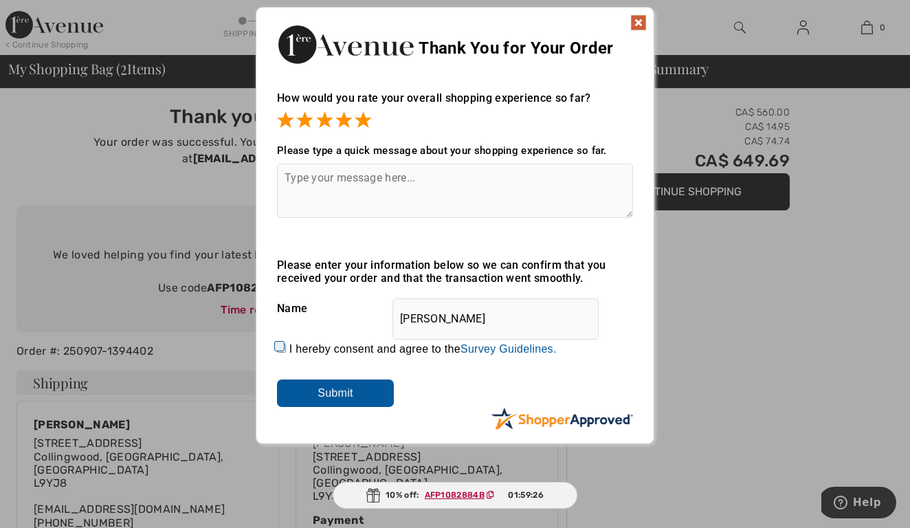
click at [307, 388] on input "Submit" at bounding box center [335, 392] width 117 height 27
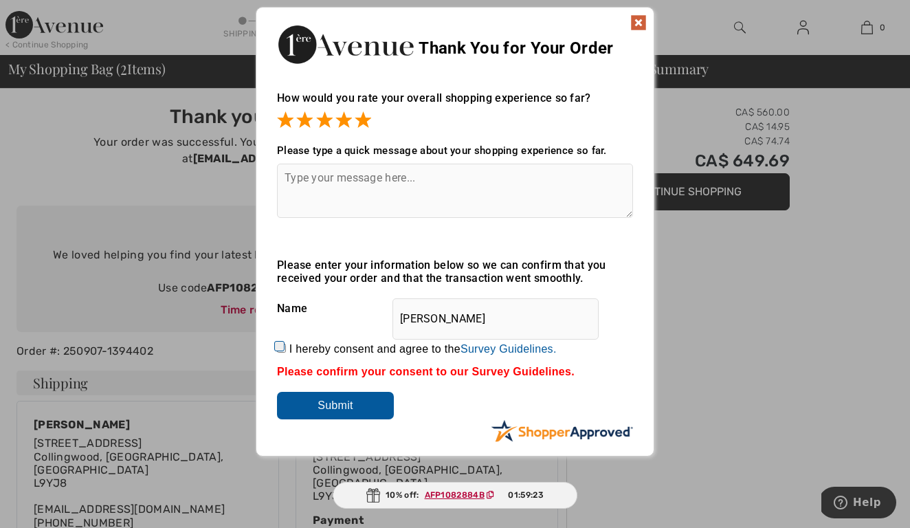
click at [281, 350] on input "I hereby consent and agree to the By submitting a review, you grant permission …" at bounding box center [281, 348] width 9 height 9
checkbox input "true"
click at [309, 403] on input "Submit" at bounding box center [335, 405] width 117 height 27
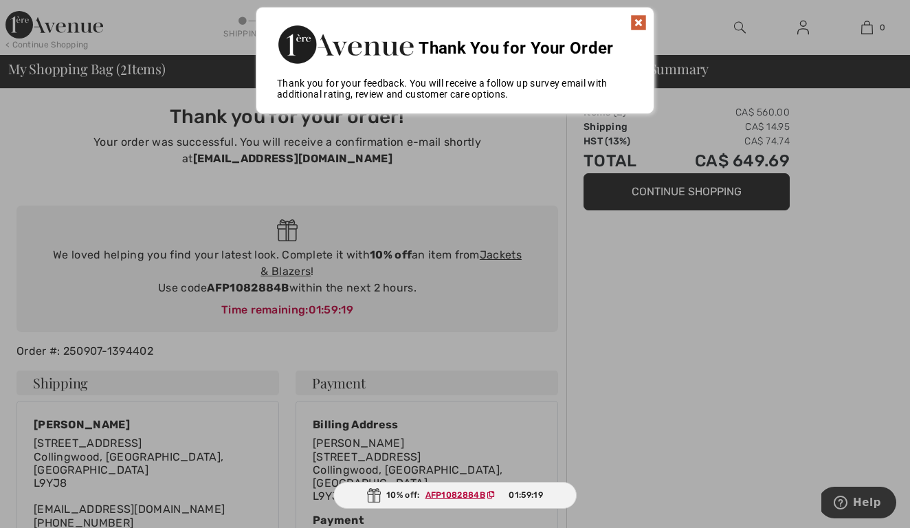
click at [642, 22] on img at bounding box center [638, 22] width 16 height 16
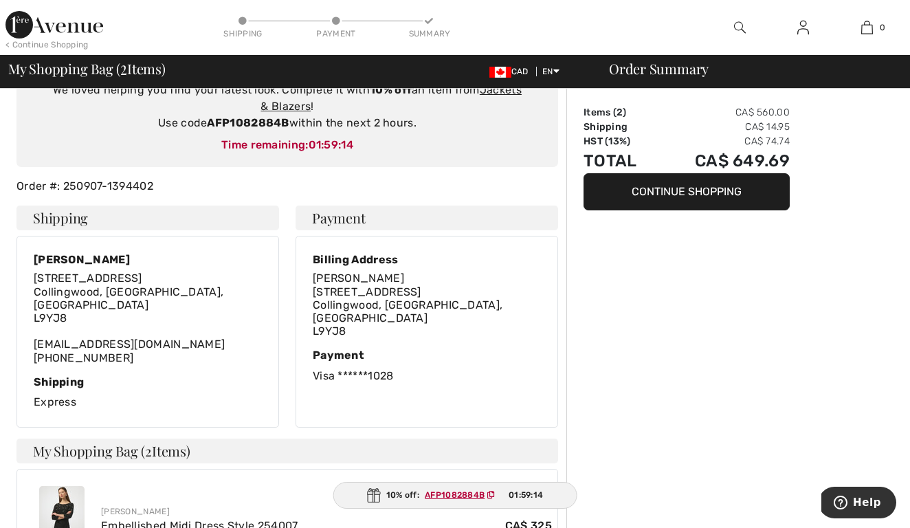
scroll to position [192, 0]
